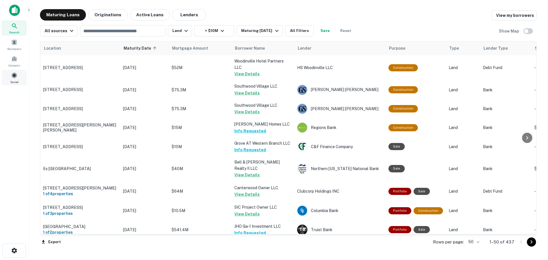
click at [10, 79] on div "Saved" at bounding box center [14, 77] width 25 height 15
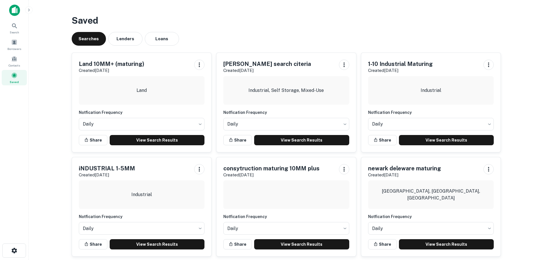
click at [171, 146] on div "Land 10MM+ (maturing) Created Jul 31st, 2025 Land Notfication Frequency Daily *…" at bounding box center [142, 102] width 140 height 99
click at [172, 141] on link "View Search Results" at bounding box center [157, 140] width 95 height 10
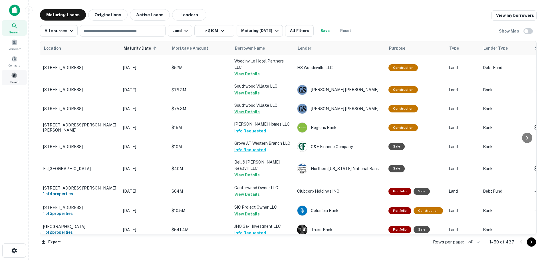
click at [13, 74] on span at bounding box center [14, 75] width 6 height 6
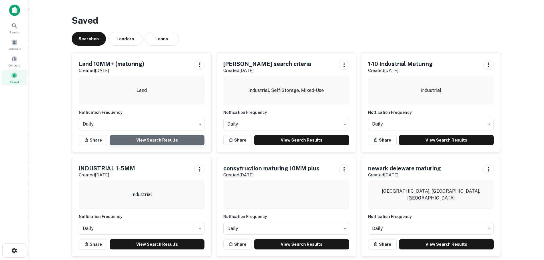
click at [163, 138] on link "View Search Results" at bounding box center [157, 140] width 95 height 10
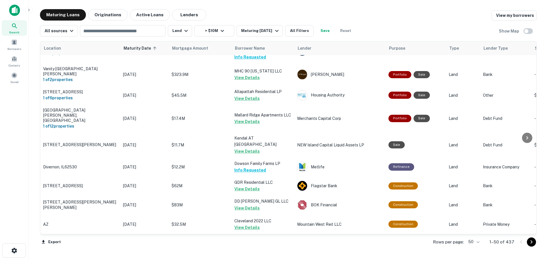
scroll to position [831, 0]
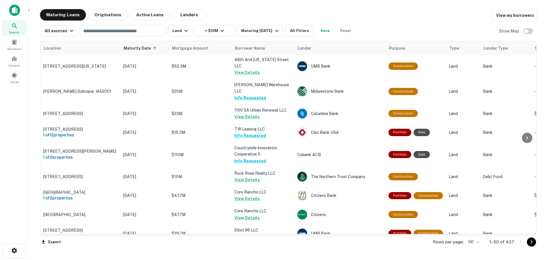
click at [474, 242] on body "Search Borrowers Contacts Saved Maturing Loans Originations Active Loans Lender…" at bounding box center [274, 130] width 548 height 260
click at [474, 247] on li "100" at bounding box center [475, 248] width 17 height 10
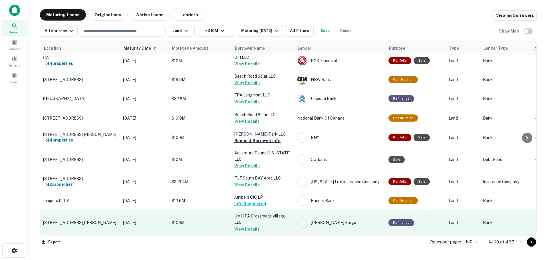
scroll to position [1059, 0]
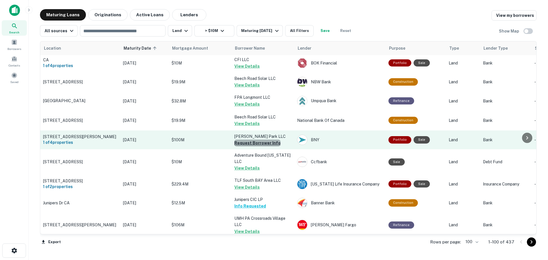
click at [275, 140] on button "Request Borrower Info" at bounding box center [257, 143] width 46 height 7
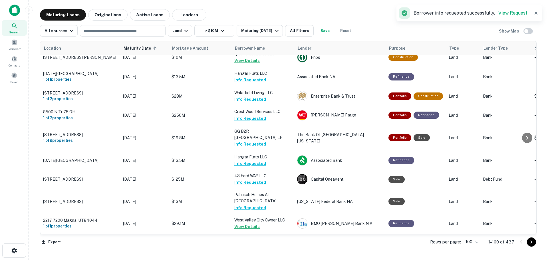
scroll to position [1880, 0]
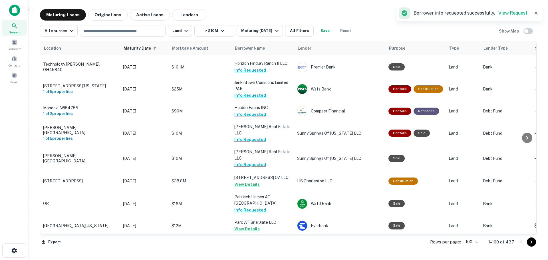
click at [532, 243] on icon "Go to next page" at bounding box center [532, 241] width 2 height 3
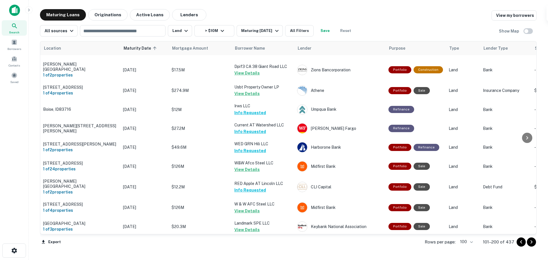
scroll to position [1851, 0]
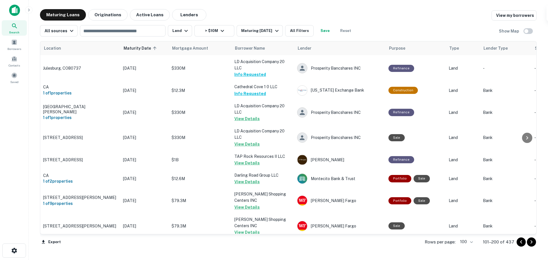
drag, startPoint x: 529, startPoint y: 242, endPoint x: 519, endPoint y: 245, distance: 10.5
click at [529, 242] on icon "Go to next page" at bounding box center [531, 242] width 7 height 7
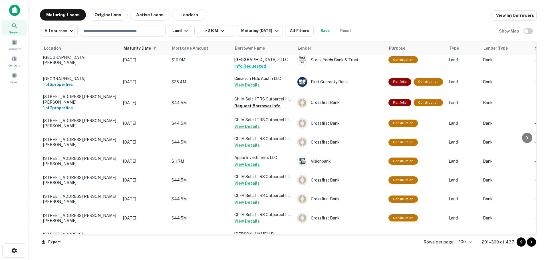
scroll to position [1163, 0]
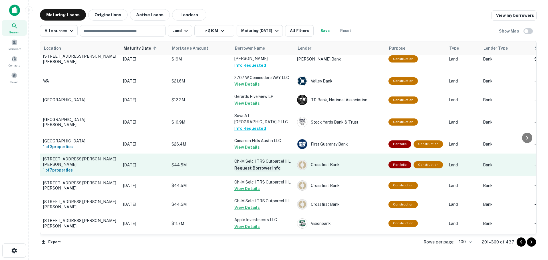
click at [260, 165] on button "Request Borrower Info" at bounding box center [257, 168] width 46 height 7
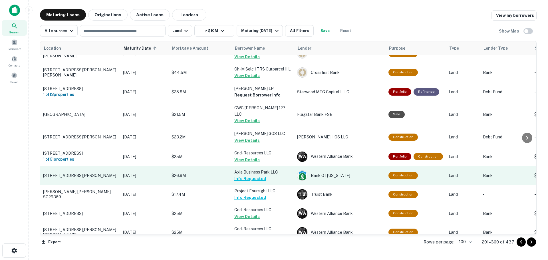
scroll to position [1257, 0]
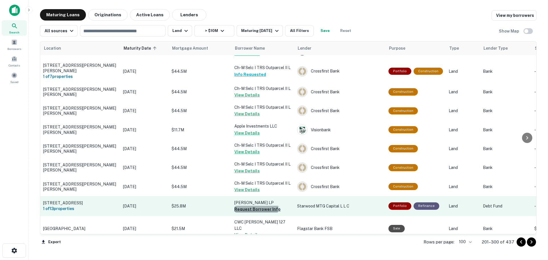
click at [255, 206] on button "Request Borrower Info" at bounding box center [257, 209] width 46 height 7
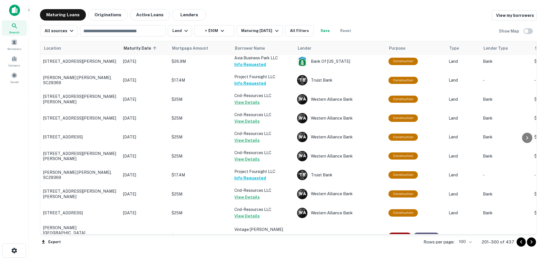
scroll to position [1571, 0]
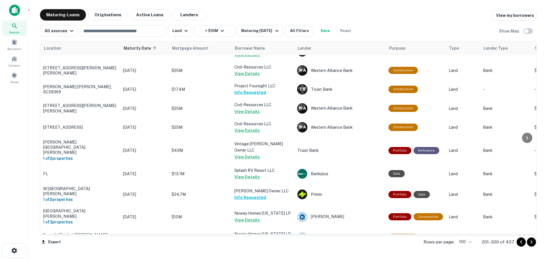
click at [264, 256] on button "Request Borrower Info" at bounding box center [257, 259] width 46 height 7
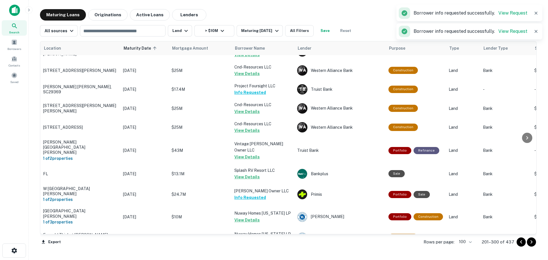
scroll to position [1628, 0]
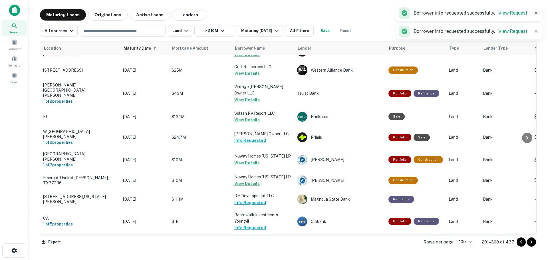
click at [262, 250] on button "Request Borrower Info" at bounding box center [257, 253] width 46 height 7
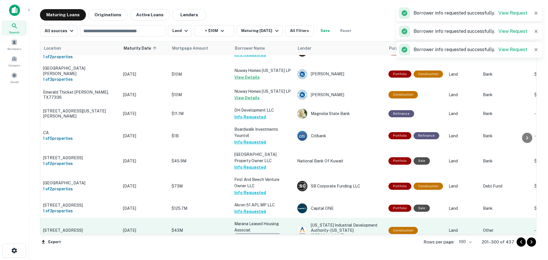
click at [266, 233] on button "Request Borrower Info" at bounding box center [257, 236] width 46 height 7
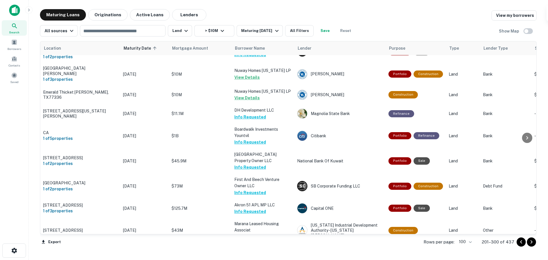
click at [269, 259] on button "Request Borrower Info" at bounding box center [257, 262] width 46 height 7
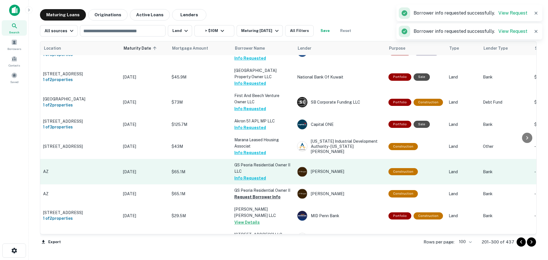
scroll to position [1799, 0]
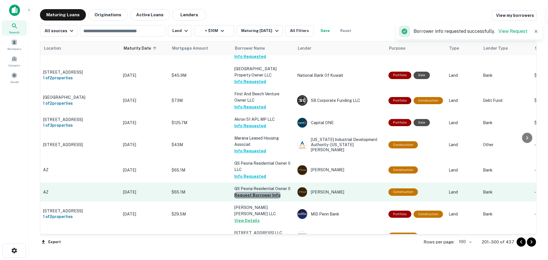
click at [266, 192] on button "Request Borrower Info" at bounding box center [257, 195] width 46 height 7
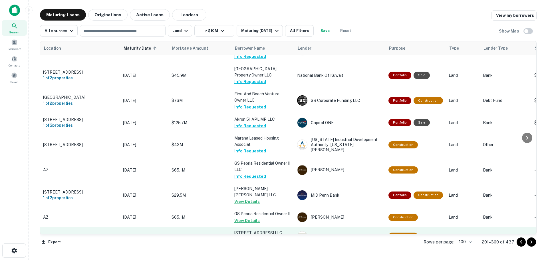
click at [258, 236] on button "Request Borrower Info" at bounding box center [257, 239] width 46 height 7
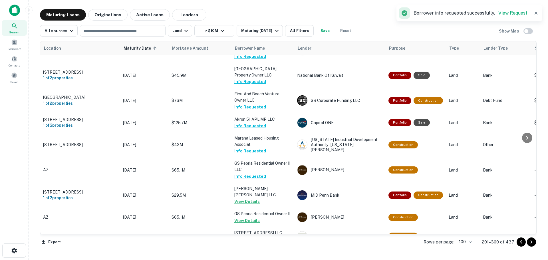
click at [265, 255] on button "Request Borrower Info" at bounding box center [257, 258] width 46 height 7
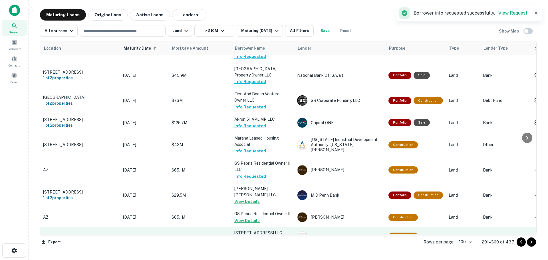
scroll to position [1848, 0]
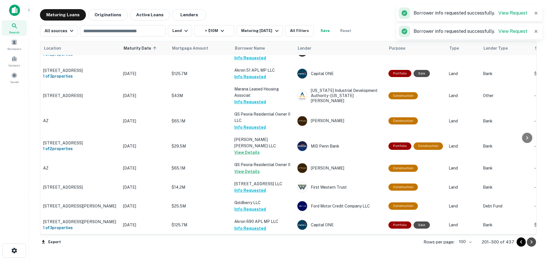
click at [532, 241] on icon "Go to next page" at bounding box center [532, 241] width 2 height 3
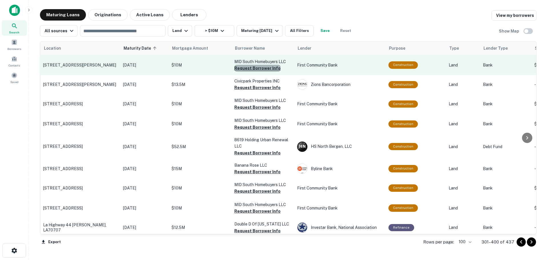
click at [267, 68] on button "Request Borrower Info" at bounding box center [257, 68] width 46 height 7
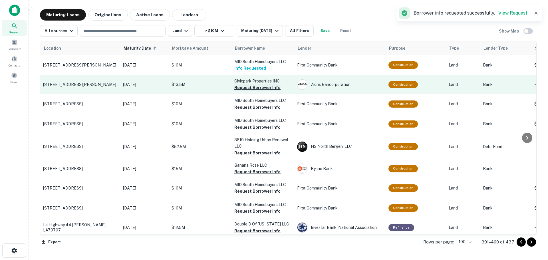
click at [267, 86] on button "Request Borrower Info" at bounding box center [257, 87] width 46 height 7
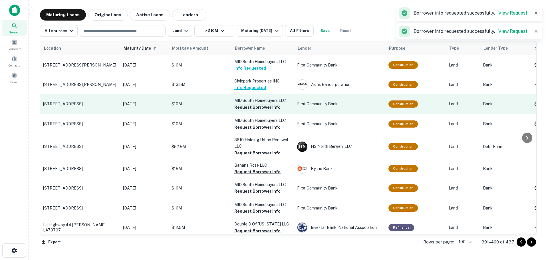
click at [264, 107] on button "Request Borrower Info" at bounding box center [257, 107] width 46 height 7
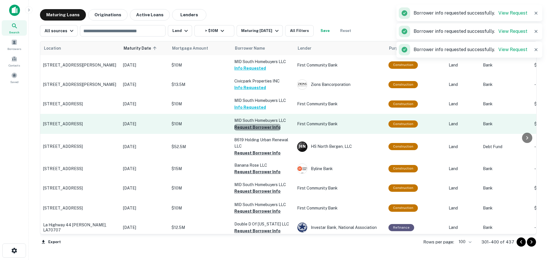
click at [263, 126] on button "Request Borrower Info" at bounding box center [257, 127] width 46 height 7
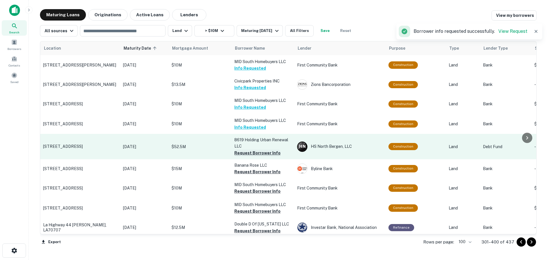
click at [256, 153] on button "Request Borrower Info" at bounding box center [257, 153] width 46 height 7
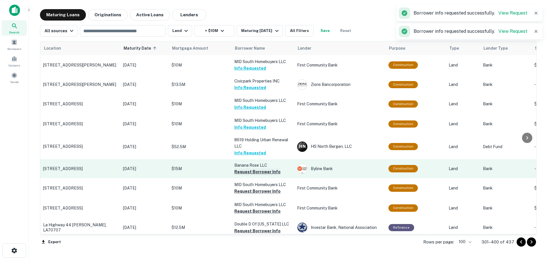
click at [254, 172] on button "Request Borrower Info" at bounding box center [257, 172] width 46 height 7
click at [243, 170] on button "Request Borrower Info" at bounding box center [257, 172] width 46 height 7
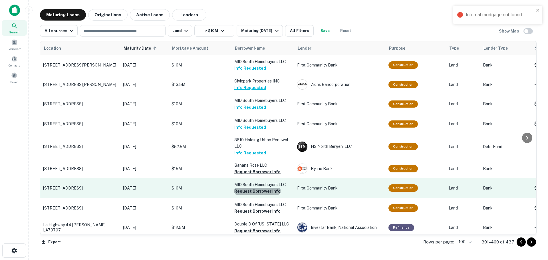
click at [271, 189] on button "Request Borrower Info" at bounding box center [257, 191] width 46 height 7
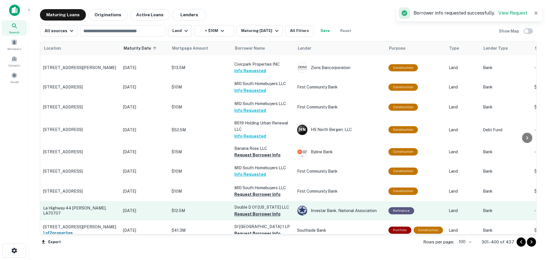
scroll to position [57, 0]
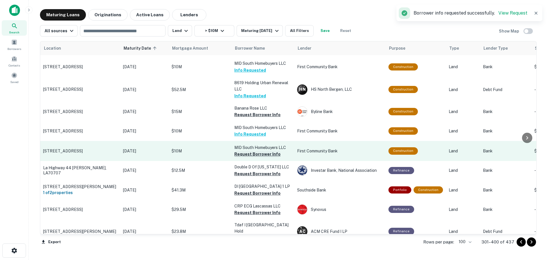
click at [259, 152] on button "Request Borrower Info" at bounding box center [257, 154] width 46 height 7
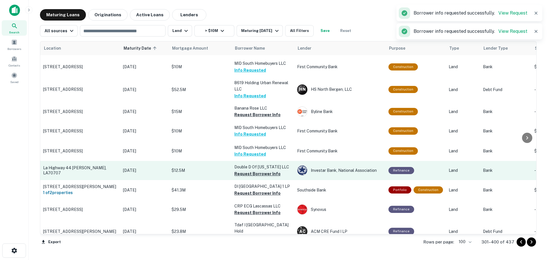
click at [260, 173] on button "Request Borrower Info" at bounding box center [257, 174] width 46 height 7
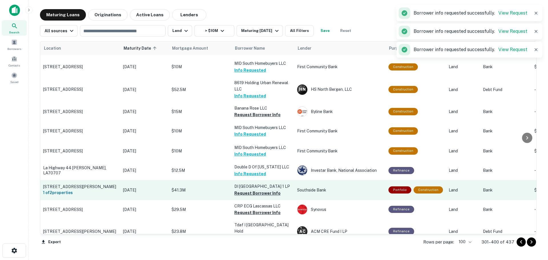
click at [264, 197] on button "Request Borrower Info" at bounding box center [257, 193] width 46 height 7
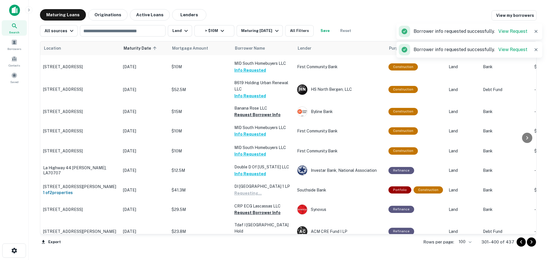
scroll to position [143, 0]
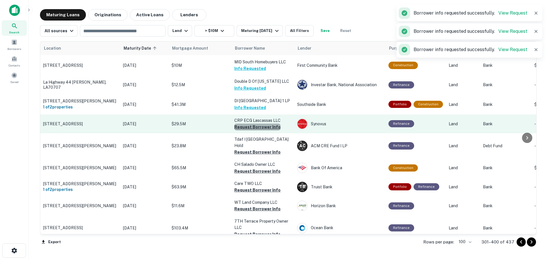
click at [264, 131] on button "Request Borrower Info" at bounding box center [257, 127] width 46 height 7
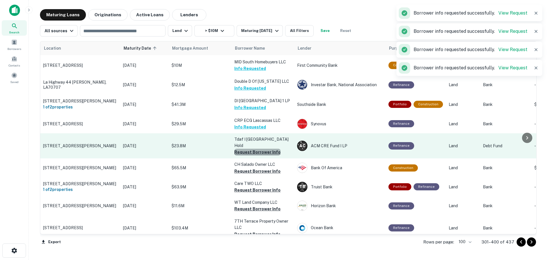
click at [271, 151] on button "Request Borrower Info" at bounding box center [257, 152] width 46 height 7
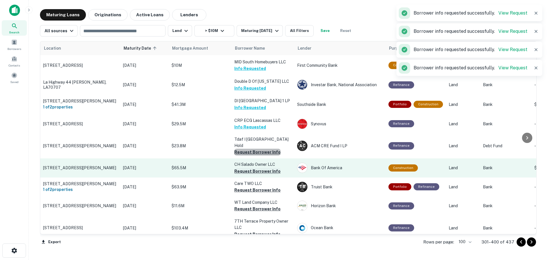
click at [269, 170] on button "Request Borrower Info" at bounding box center [257, 171] width 46 height 7
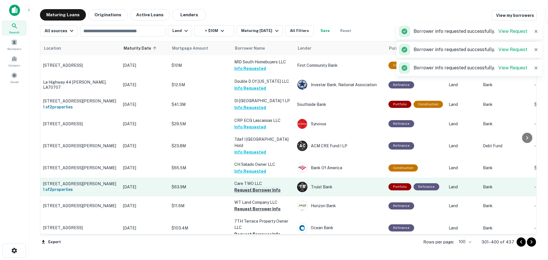
click at [270, 189] on button "Request Borrower Info" at bounding box center [257, 190] width 46 height 7
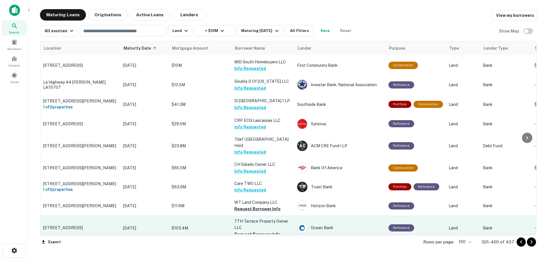
scroll to position [200, 0]
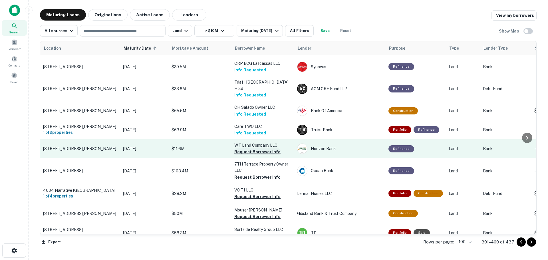
click at [272, 151] on button "Request Borrower Info" at bounding box center [257, 152] width 46 height 7
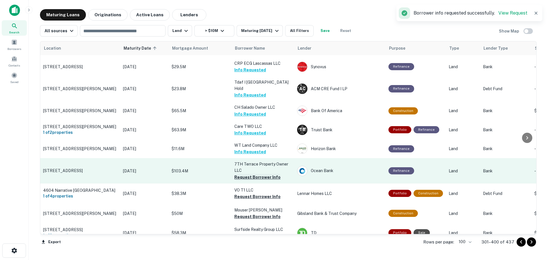
click at [263, 175] on button "Request Borrower Info" at bounding box center [257, 177] width 46 height 7
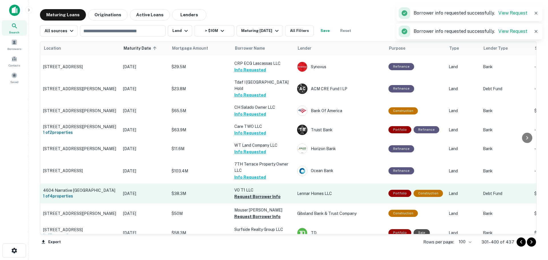
click at [265, 197] on button "Request Borrower Info" at bounding box center [257, 196] width 46 height 7
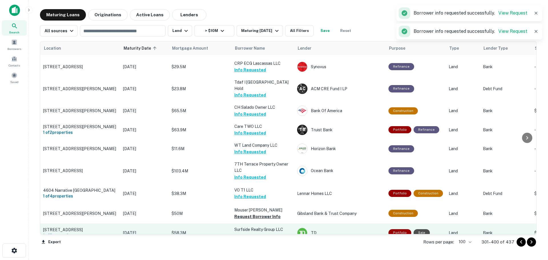
scroll to position [257, 0]
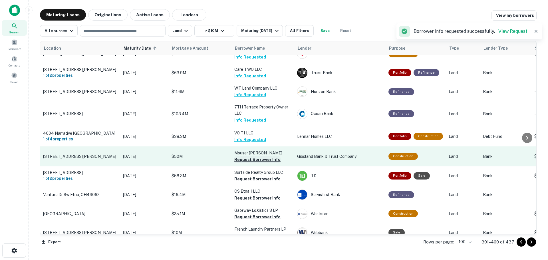
click at [262, 159] on button "Request Borrower Info" at bounding box center [257, 159] width 46 height 7
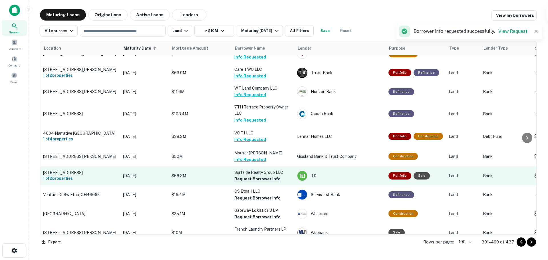
click at [266, 177] on button "Request Borrower Info" at bounding box center [257, 179] width 46 height 7
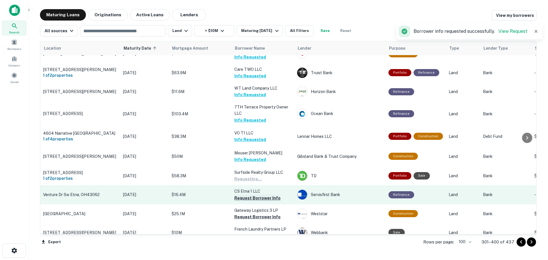
click at [264, 196] on button "Request Borrower Info" at bounding box center [257, 198] width 46 height 7
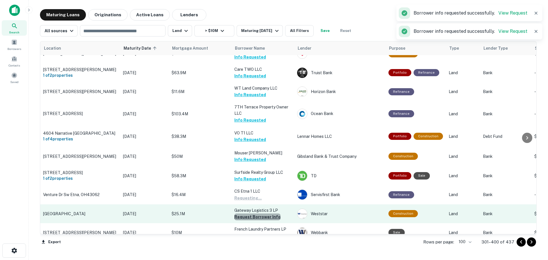
click at [263, 215] on button "Request Borrower Info" at bounding box center [257, 217] width 46 height 7
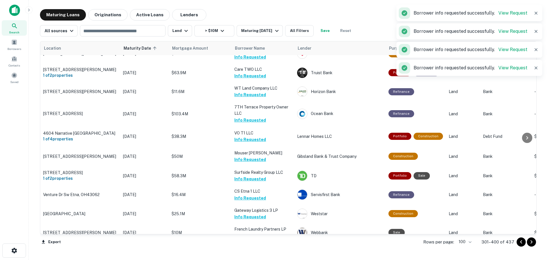
scroll to position [343, 0]
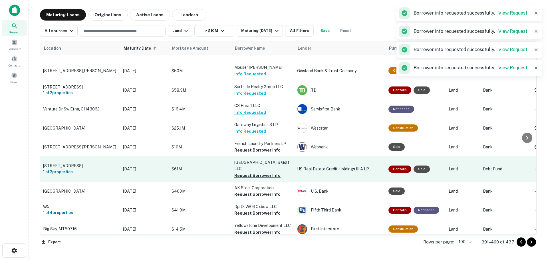
click at [269, 148] on button "Request Borrower Info" at bounding box center [257, 150] width 46 height 7
click at [270, 172] on button "Request Borrower Info" at bounding box center [257, 175] width 46 height 7
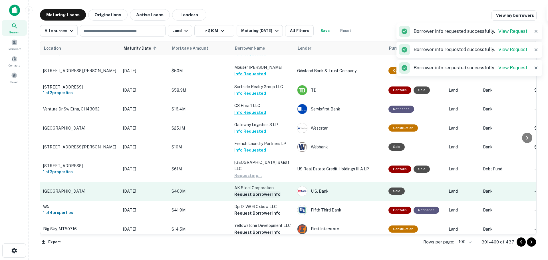
click at [266, 191] on button "Request Borrower Info" at bounding box center [257, 194] width 46 height 7
